Goal: Information Seeking & Learning: Learn about a topic

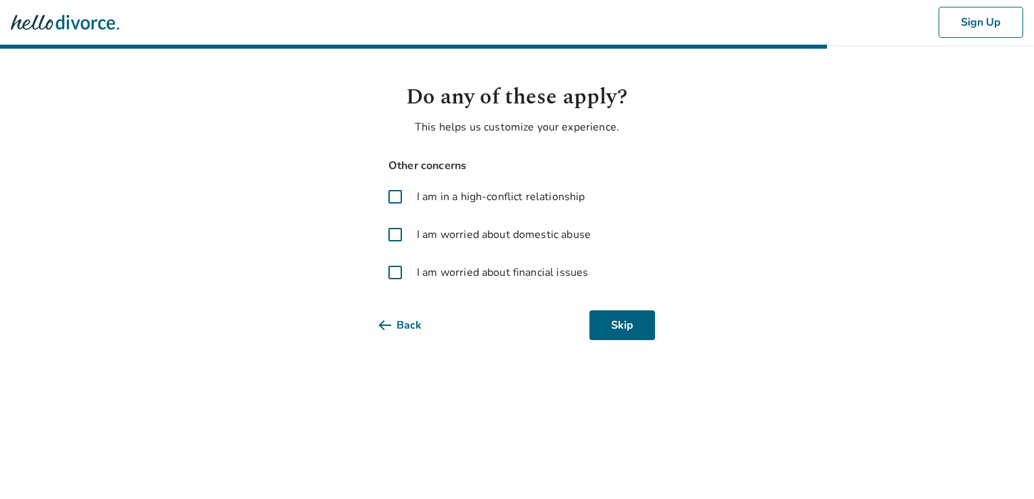
click at [400, 277] on span at bounding box center [395, 272] width 32 height 32
click at [384, 324] on icon at bounding box center [385, 325] width 12 height 11
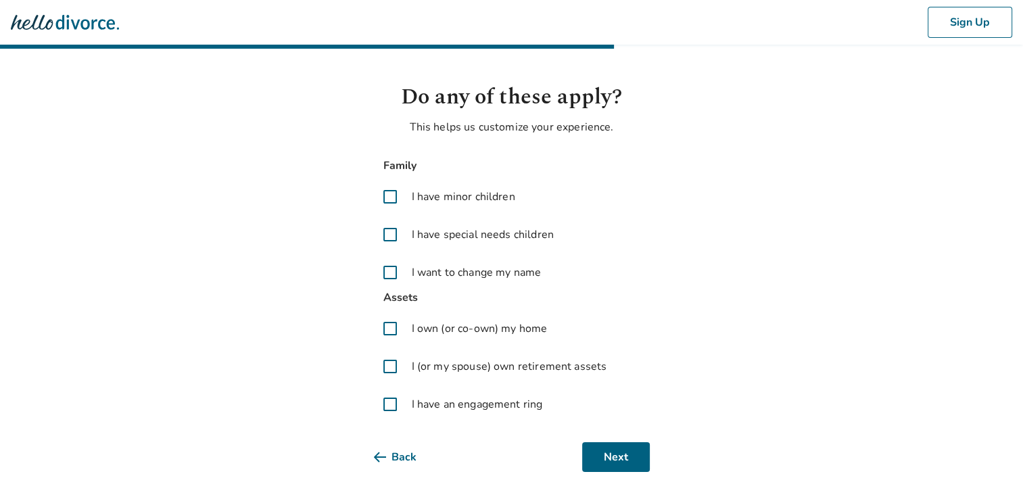
click at [384, 324] on span at bounding box center [390, 329] width 32 height 32
click at [386, 329] on span at bounding box center [390, 329] width 32 height 32
click at [377, 459] on icon at bounding box center [380, 457] width 12 height 11
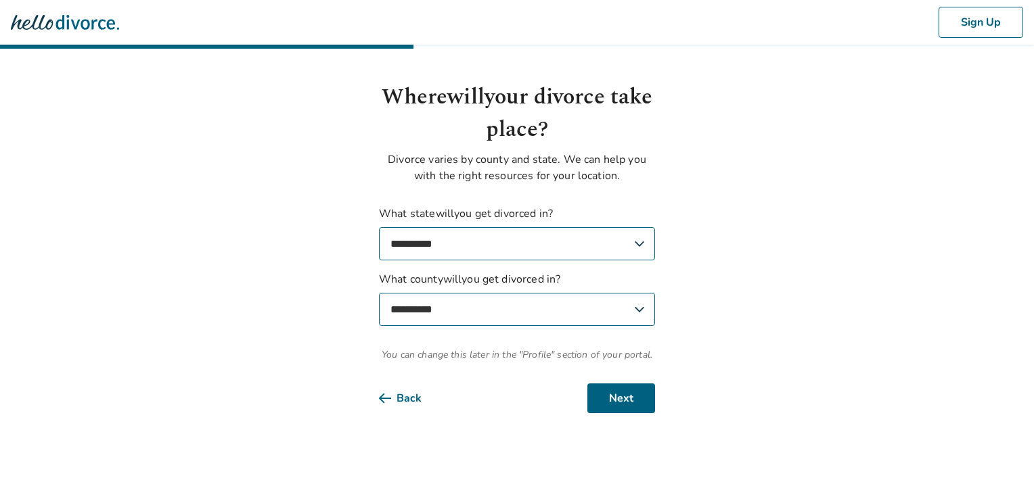
select select "**"
select select "********"
click at [626, 400] on button "Next" at bounding box center [621, 399] width 68 height 30
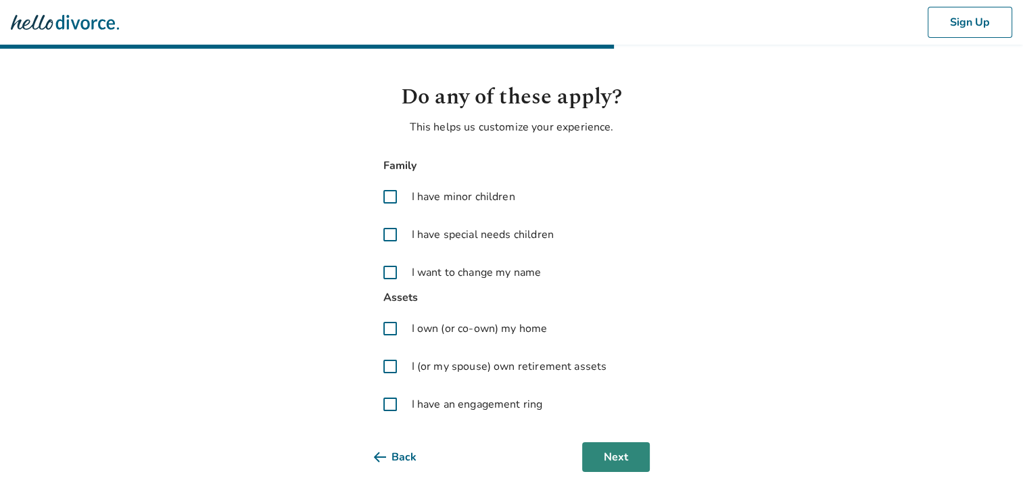
click at [630, 461] on button "Next" at bounding box center [616, 457] width 68 height 30
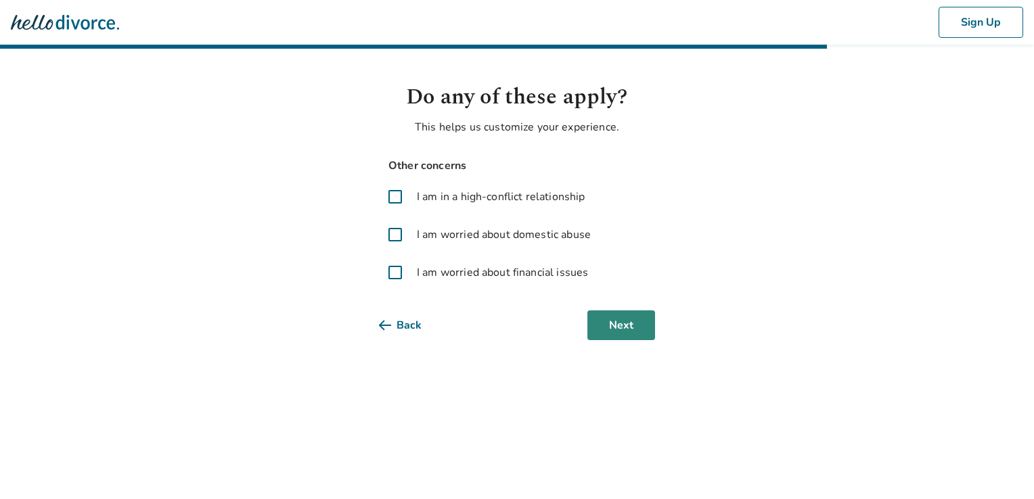
click at [625, 321] on button "Next" at bounding box center [621, 325] width 68 height 30
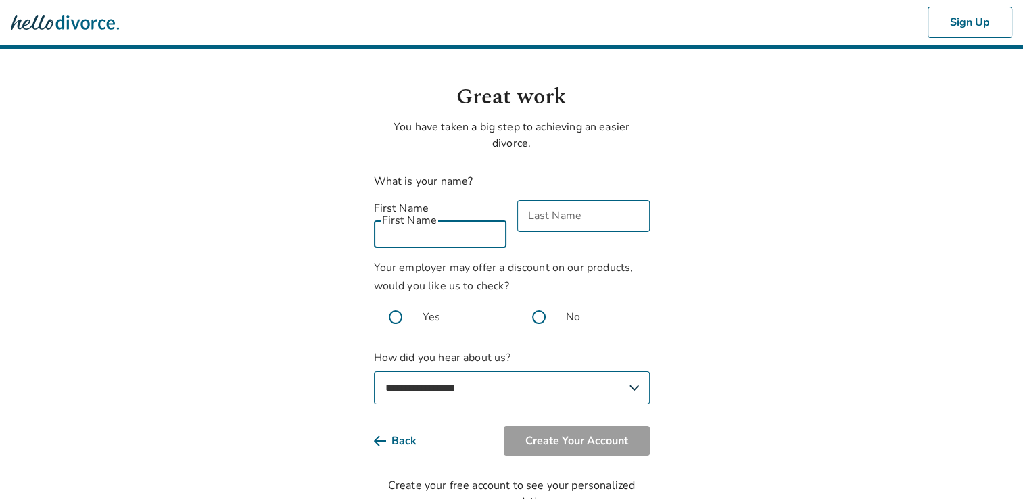
click at [456, 219] on input "First Name" at bounding box center [440, 232] width 133 height 32
type input "*******"
type input "*********"
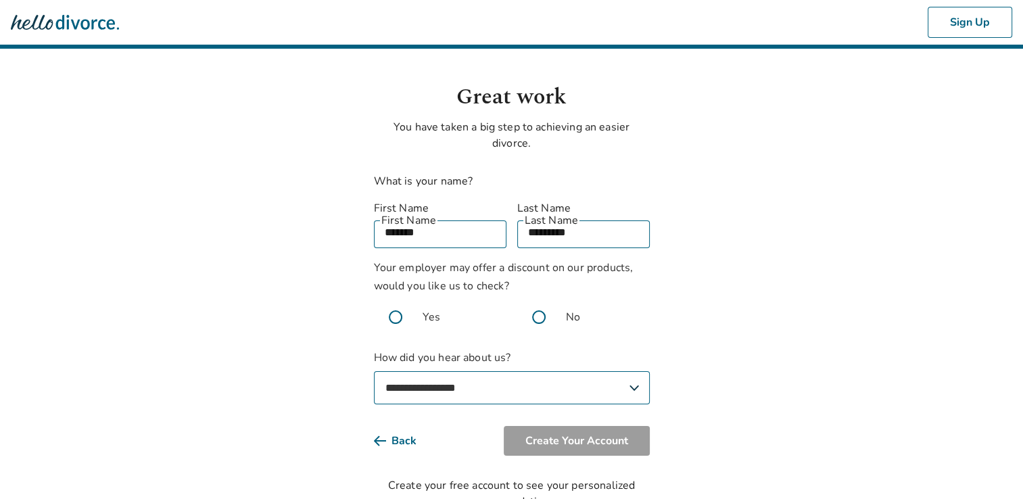
click at [537, 302] on span at bounding box center [538, 317] width 43 height 43
click at [622, 371] on select "**********" at bounding box center [512, 387] width 276 height 33
select select "**********"
click at [374, 371] on select "**********" at bounding box center [512, 387] width 276 height 33
click at [596, 433] on button "Create Your Account" at bounding box center [577, 441] width 146 height 30
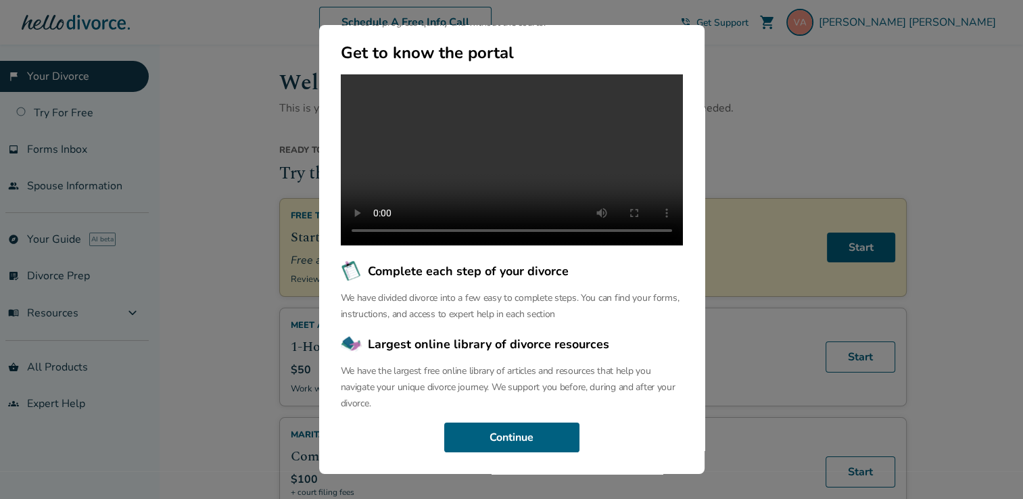
scroll to position [135, 0]
click at [490, 432] on button "Continue" at bounding box center [511, 438] width 135 height 30
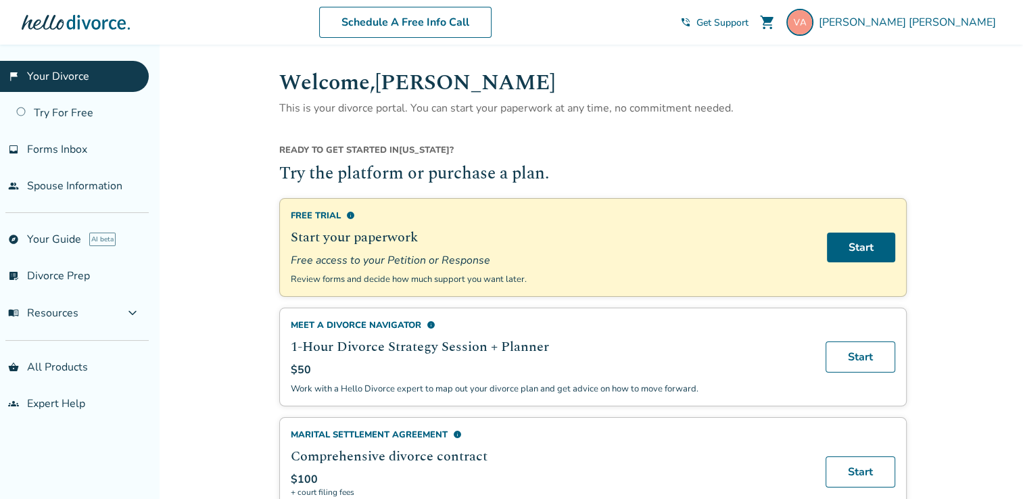
scroll to position [30, 0]
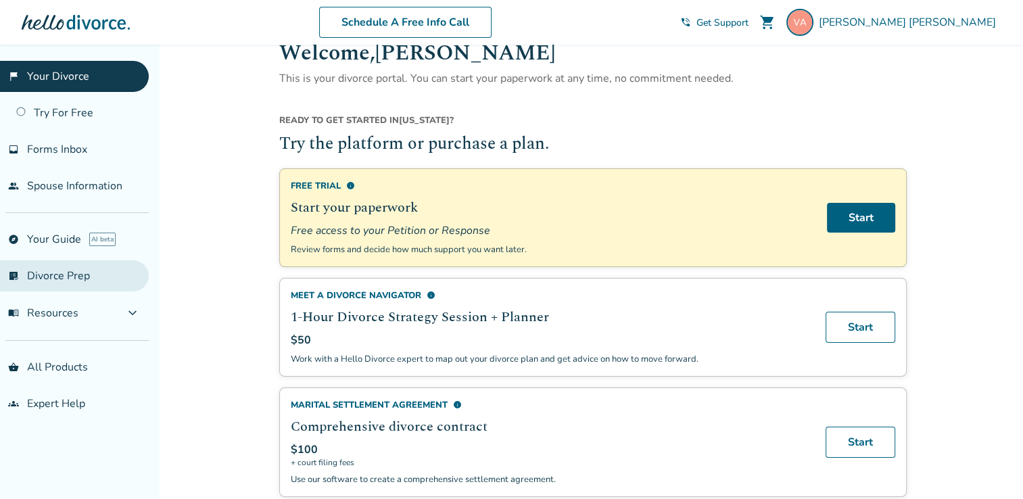
click at [57, 278] on link "list_alt_check Divorce Prep" at bounding box center [74, 275] width 149 height 31
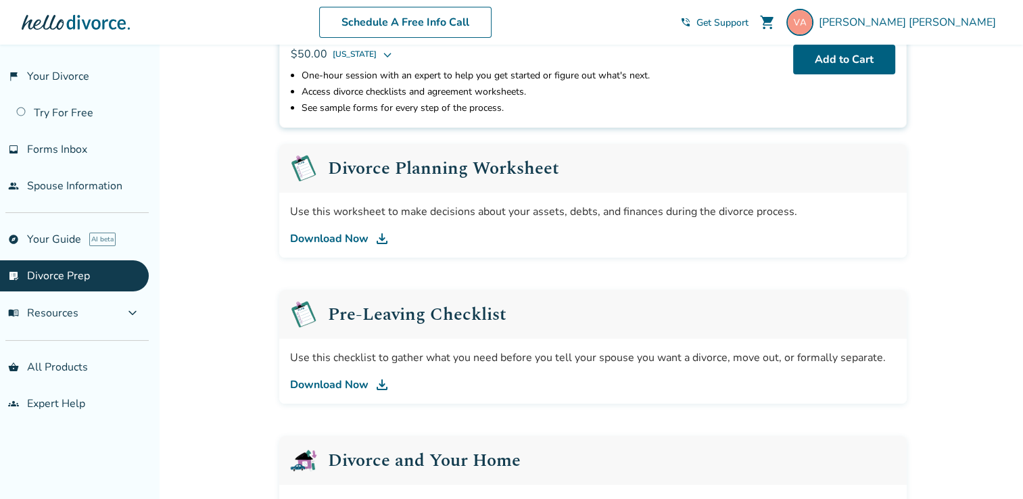
scroll to position [160, 0]
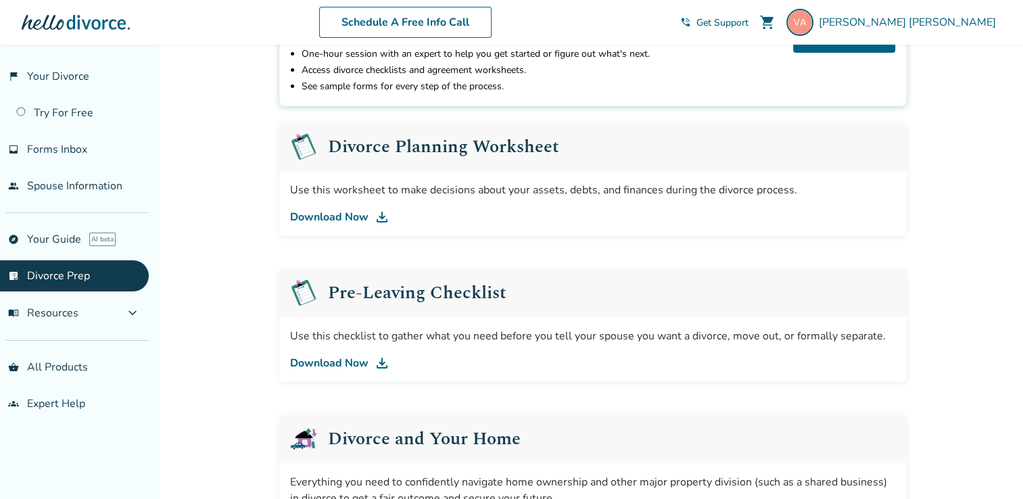
click at [323, 364] on link "Download Now" at bounding box center [593, 363] width 606 height 16
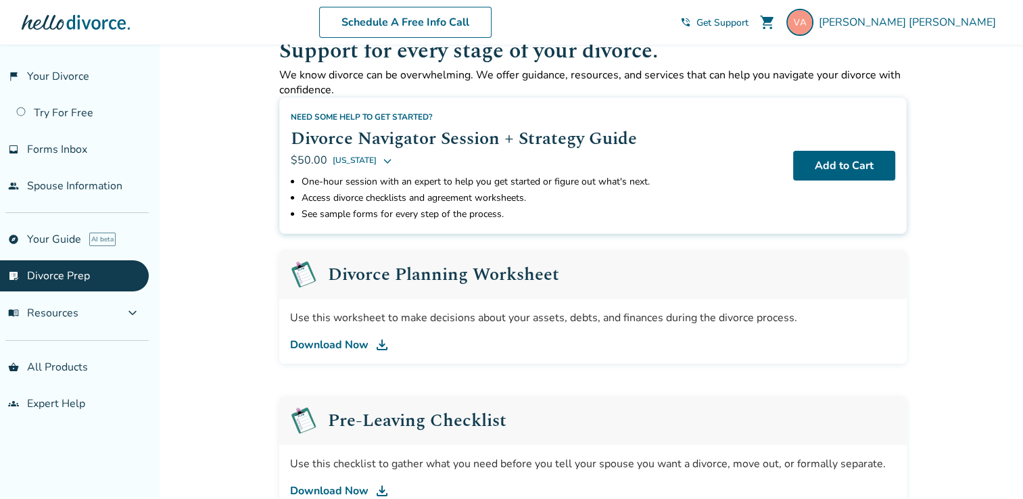
scroll to position [22, 0]
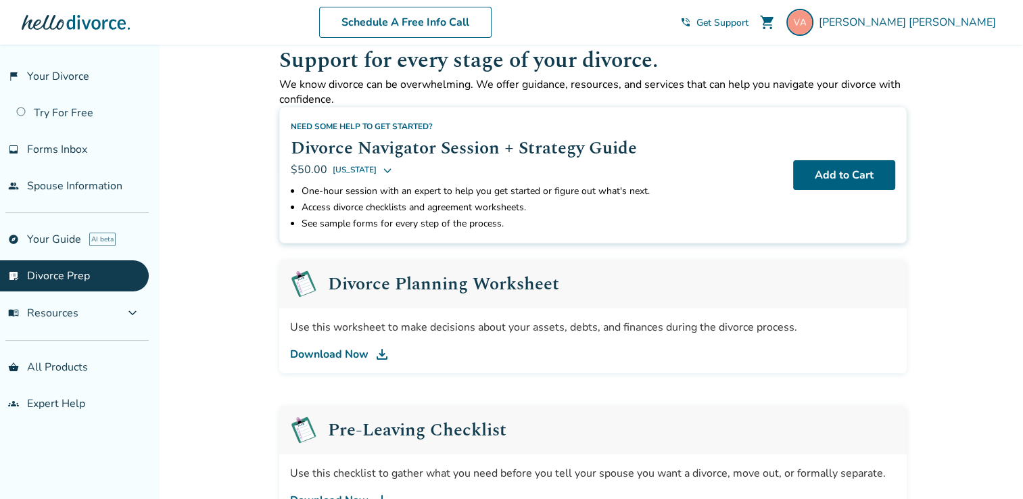
click at [318, 354] on link "Download Now" at bounding box center [593, 354] width 606 height 16
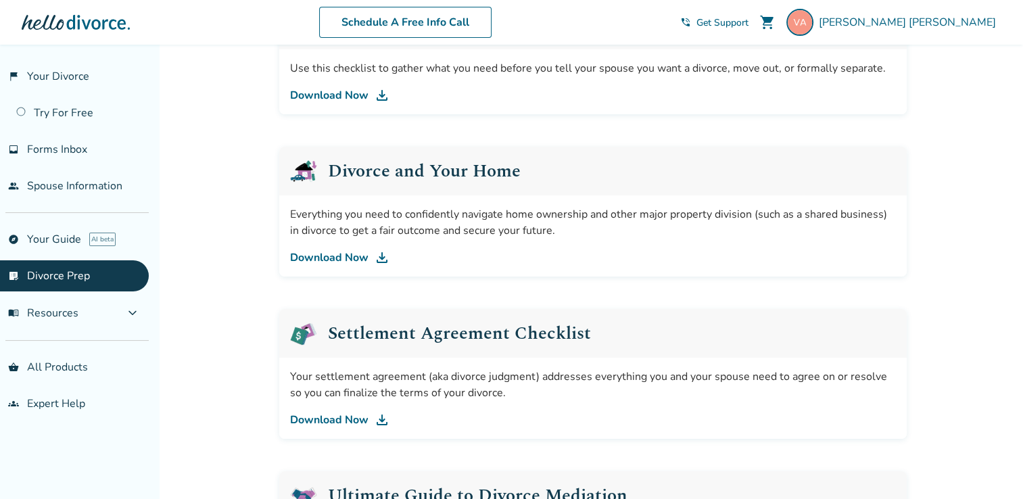
scroll to position [484, 0]
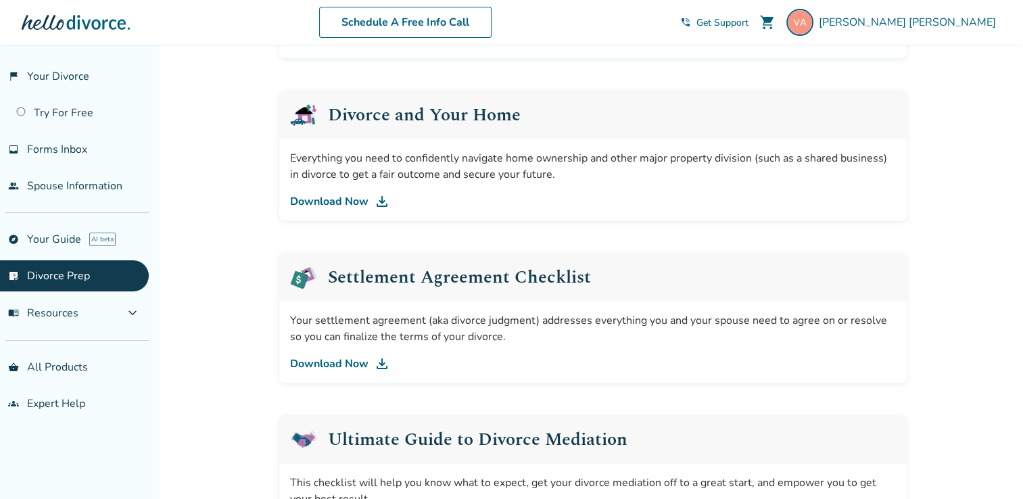
click at [345, 199] on link "Download Now" at bounding box center [593, 201] width 606 height 16
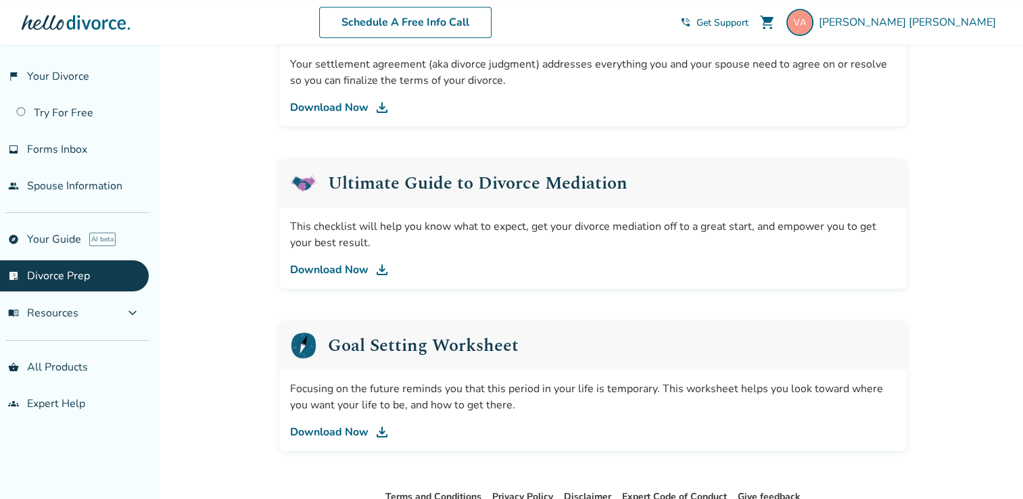
scroll to position [743, 0]
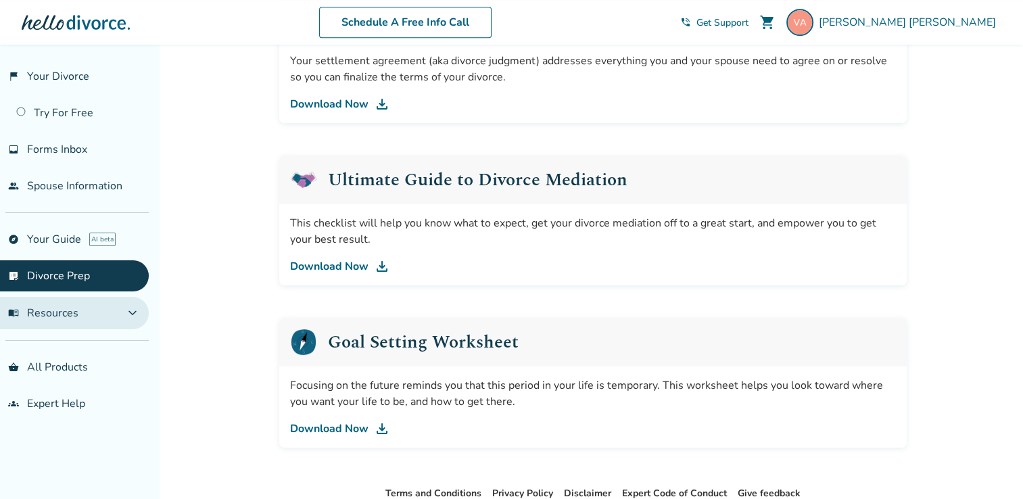
click at [133, 308] on span "expand_more" at bounding box center [132, 313] width 16 height 16
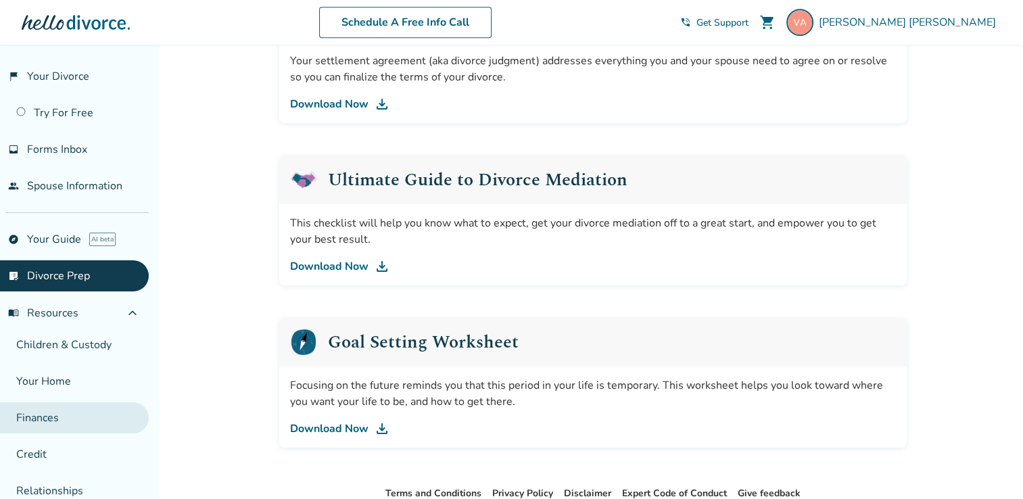
click at [32, 415] on link "Finances" at bounding box center [74, 417] width 149 height 31
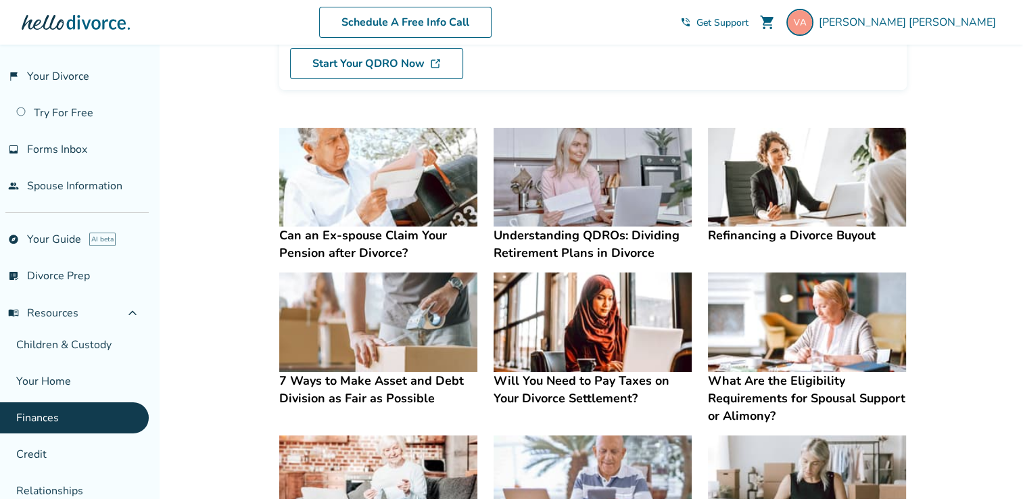
scroll to position [198, 0]
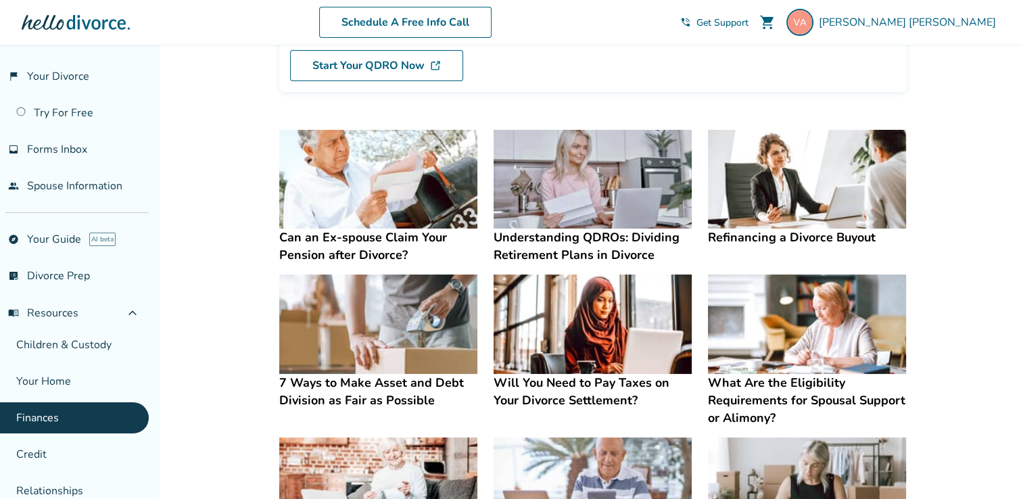
click at [587, 237] on h4 "Understanding QDROs: Dividing Retirement Plans in Divorce" at bounding box center [593, 246] width 198 height 35
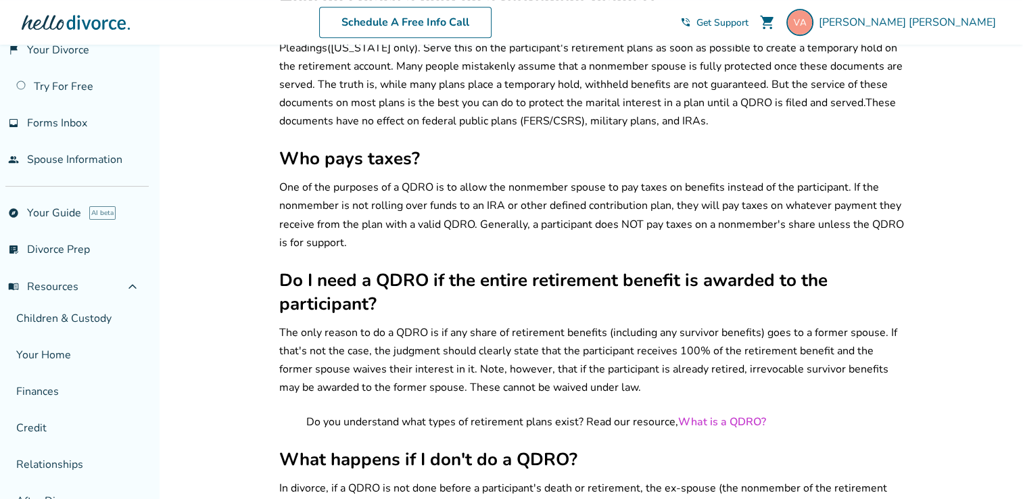
scroll to position [31, 0]
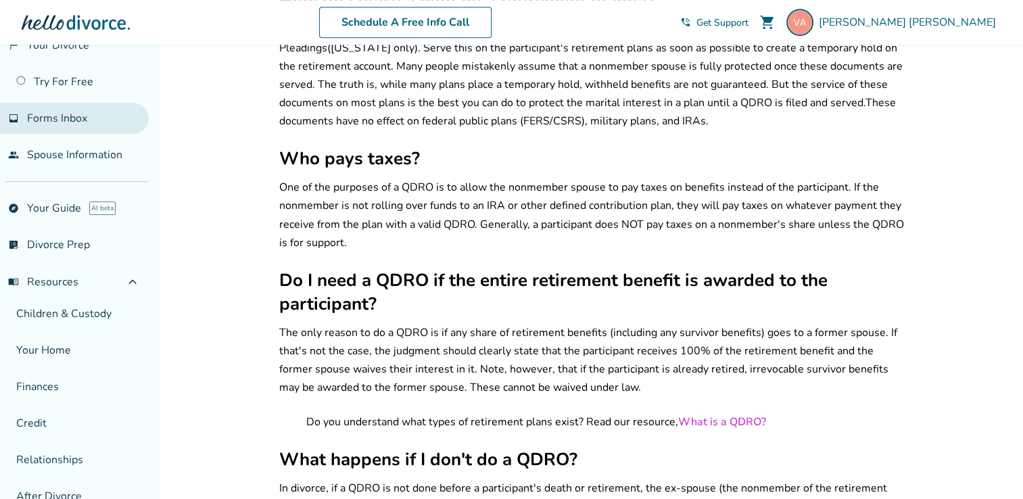
click at [63, 121] on span "Forms Inbox" at bounding box center [57, 118] width 60 height 15
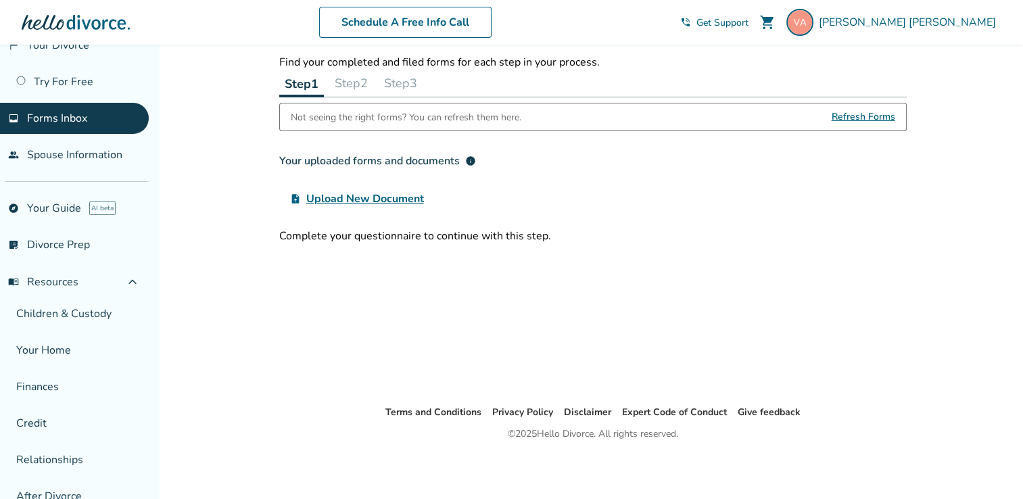
scroll to position [45, 0]
click at [70, 204] on link "explore Your Guide AI beta" at bounding box center [74, 208] width 149 height 31
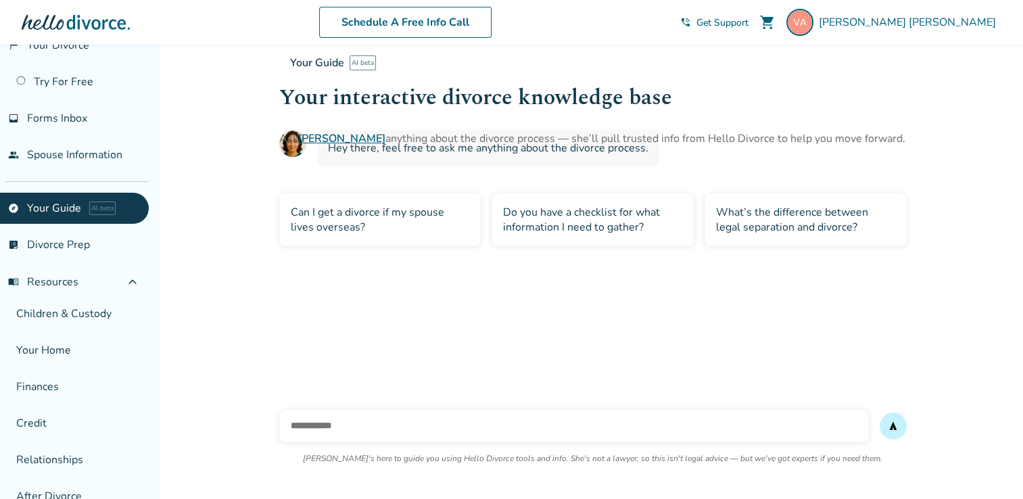
click at [762, 215] on div "What’s the difference between legal separation and divorce?" at bounding box center [806, 219] width 202 height 53
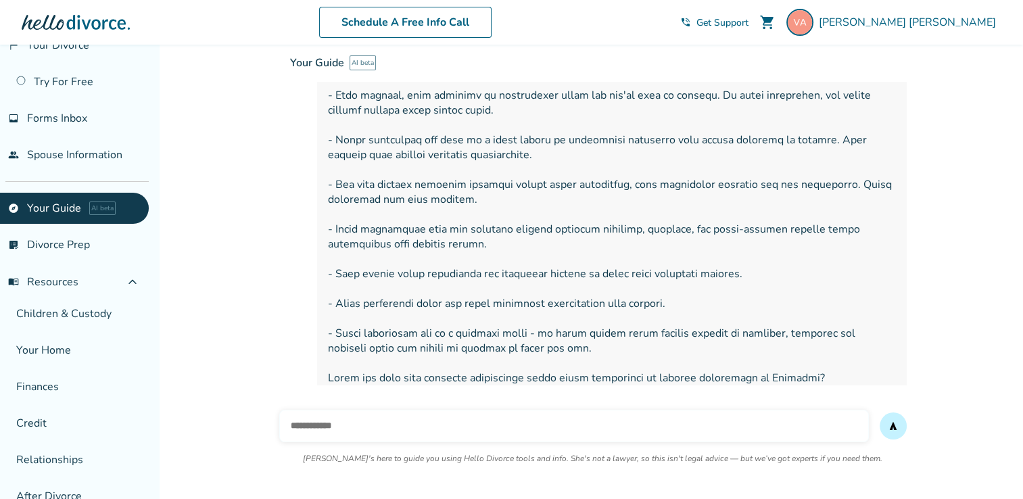
scroll to position [229, 0]
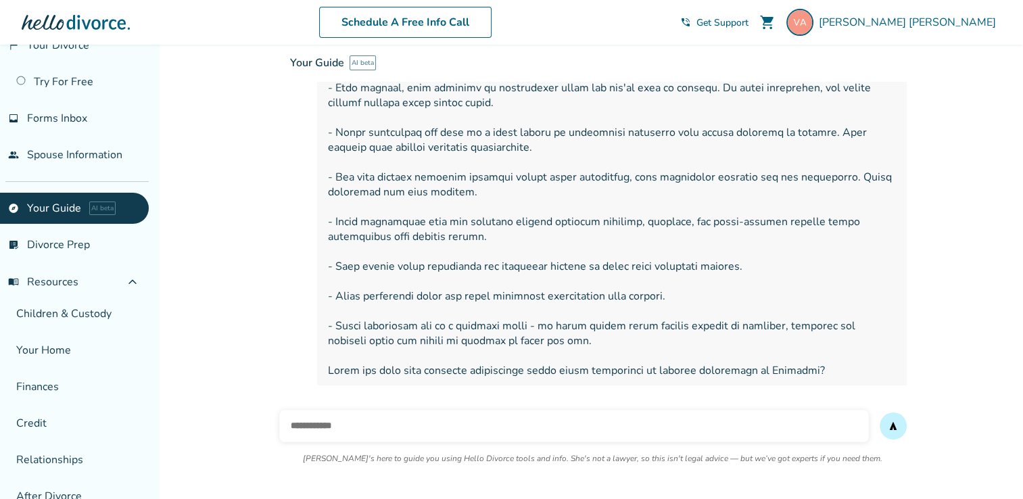
click at [766, 435] on input "text" at bounding box center [574, 426] width 590 height 32
type input "***"
click at [880, 413] on button "send" at bounding box center [893, 426] width 27 height 27
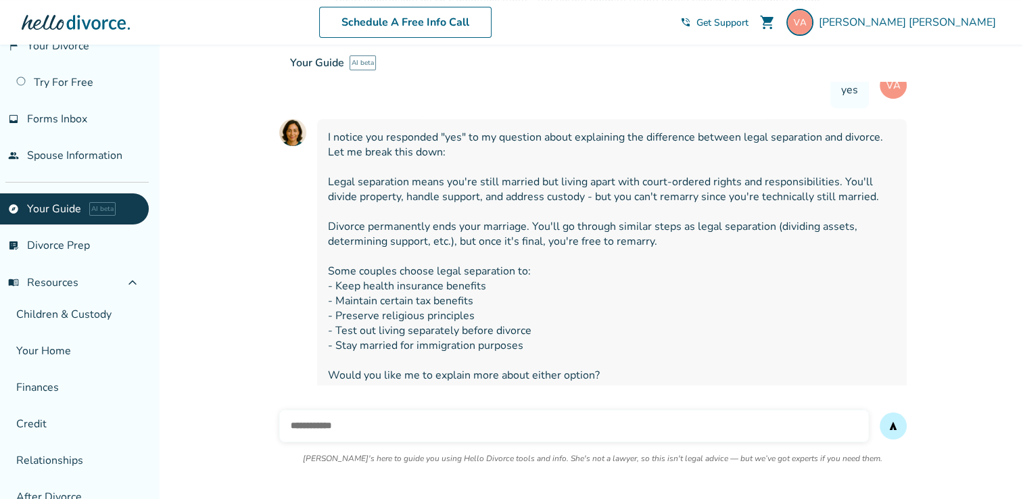
scroll to position [0, 0]
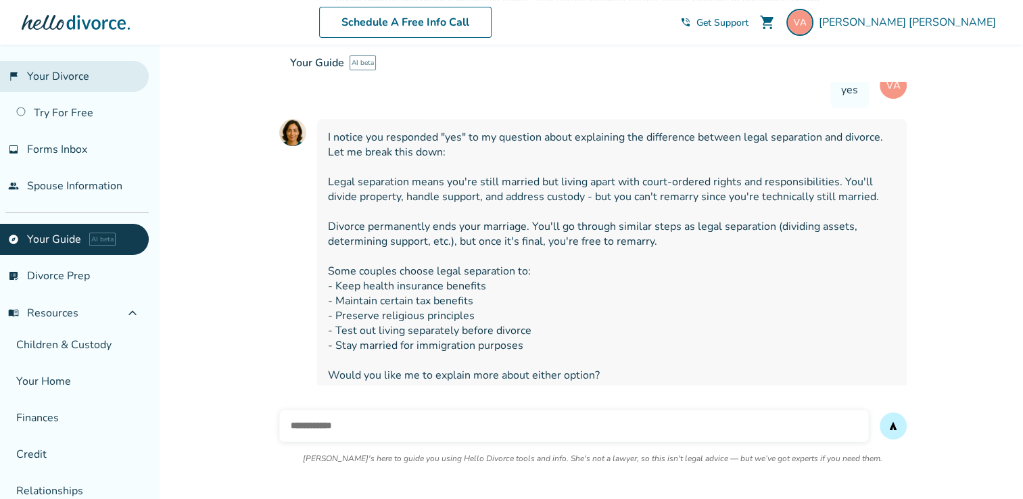
click at [95, 76] on link "flag_2 Your Divorce" at bounding box center [74, 76] width 149 height 31
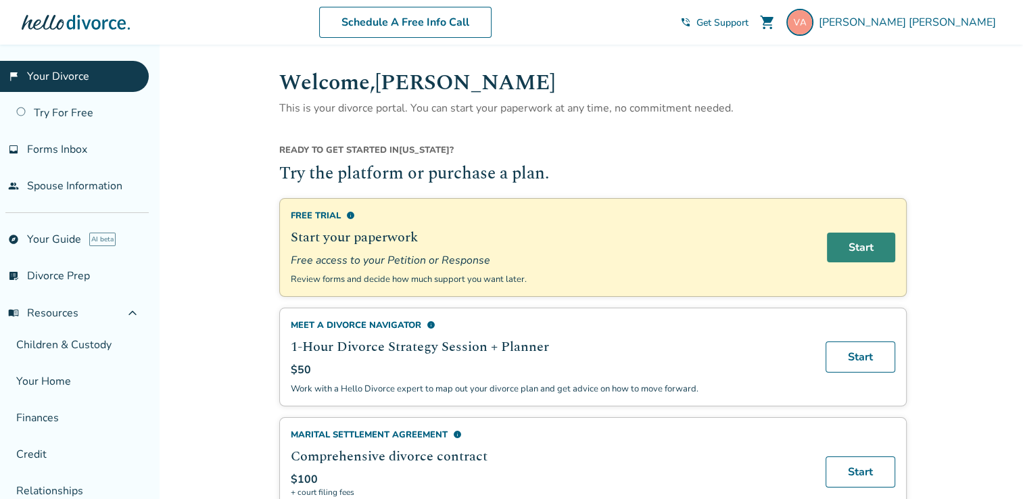
click at [883, 241] on link "Start" at bounding box center [861, 248] width 68 height 30
